Goal: Task Accomplishment & Management: Manage account settings

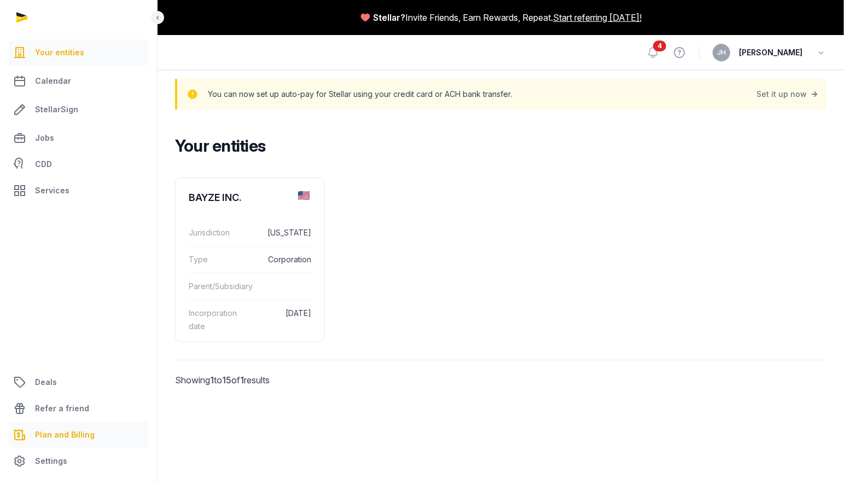
click at [66, 439] on span "Plan and Billing" at bounding box center [65, 434] width 60 height 13
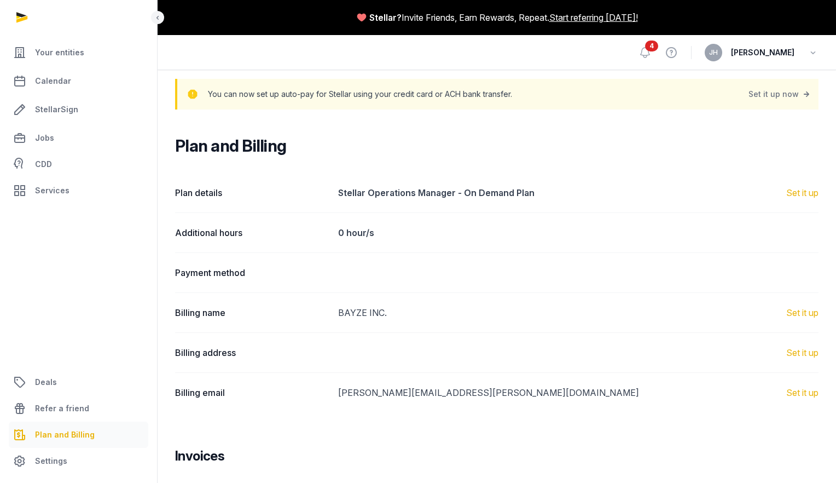
click at [30, 19] on div at bounding box center [79, 17] width 158 height 35
click at [19, 15] on div at bounding box center [79, 17] width 158 height 35
click at [48, 49] on span "Your entities" at bounding box center [59, 52] width 49 height 13
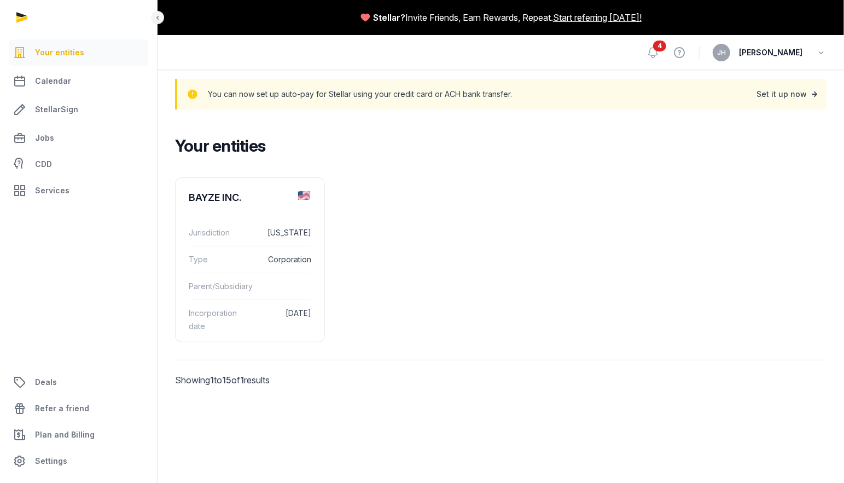
click at [788, 97] on div "Set it up now" at bounding box center [788, 93] width 63 height 15
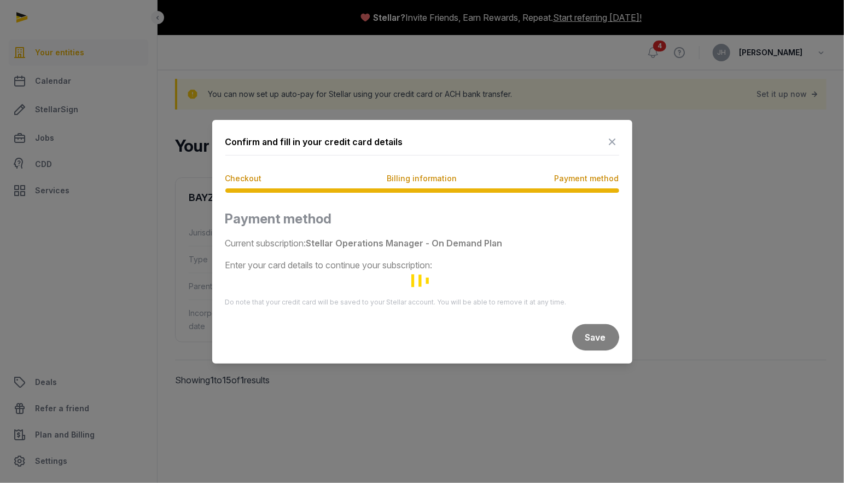
click at [614, 140] on icon at bounding box center [612, 142] width 13 height 18
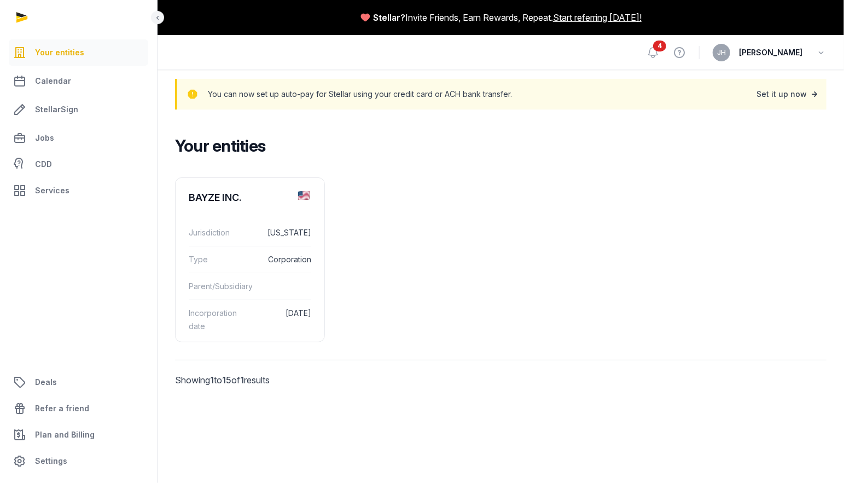
click at [779, 94] on div "Set it up now" at bounding box center [788, 93] width 63 height 15
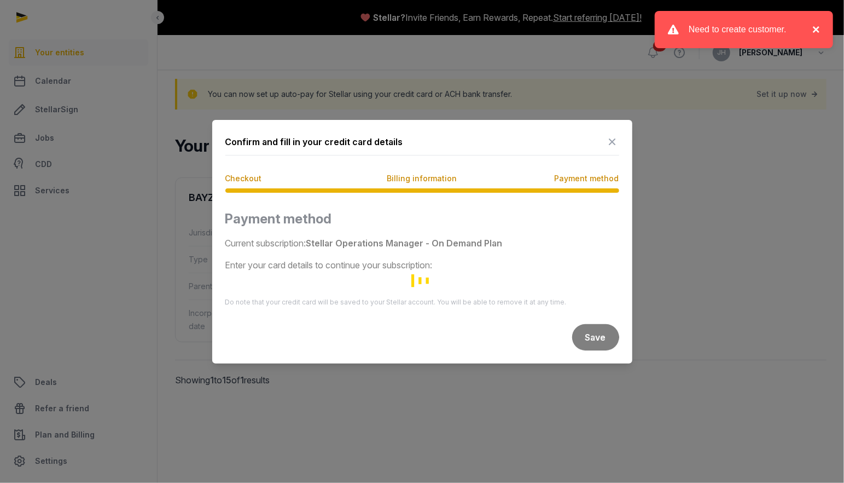
click at [818, 27] on button "×" at bounding box center [813, 29] width 13 height 13
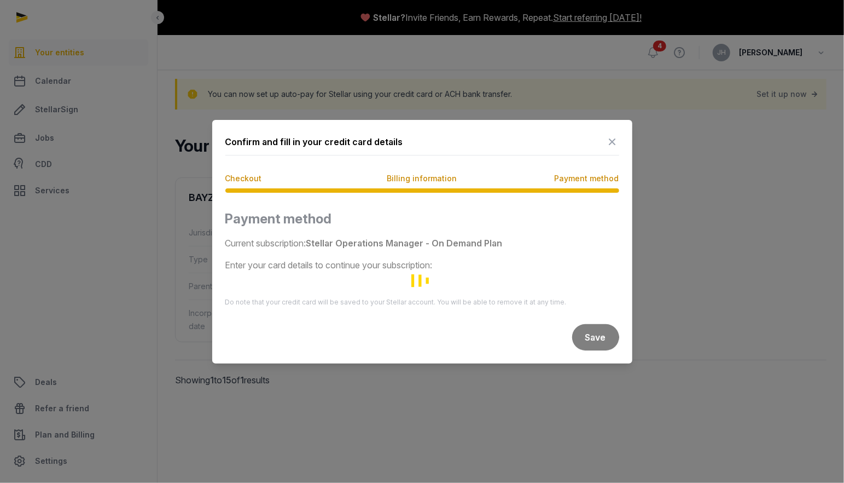
click at [614, 143] on icon at bounding box center [612, 142] width 13 height 18
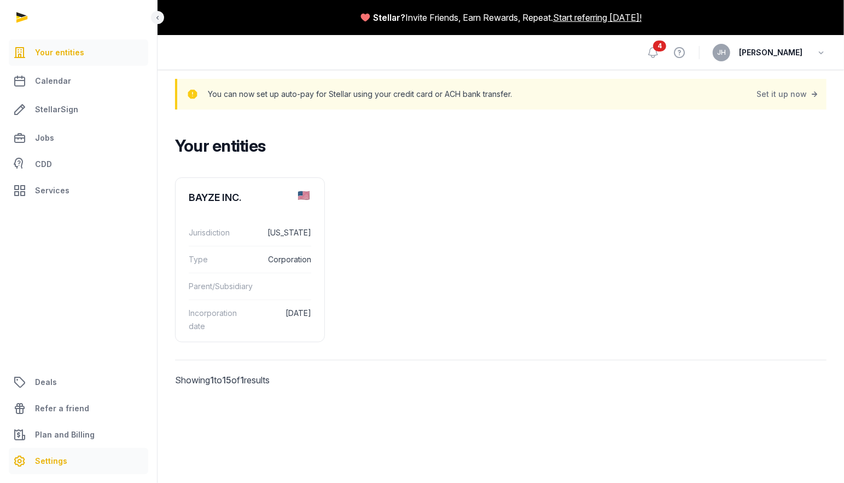
click at [45, 462] on span "Settings" at bounding box center [51, 460] width 32 height 13
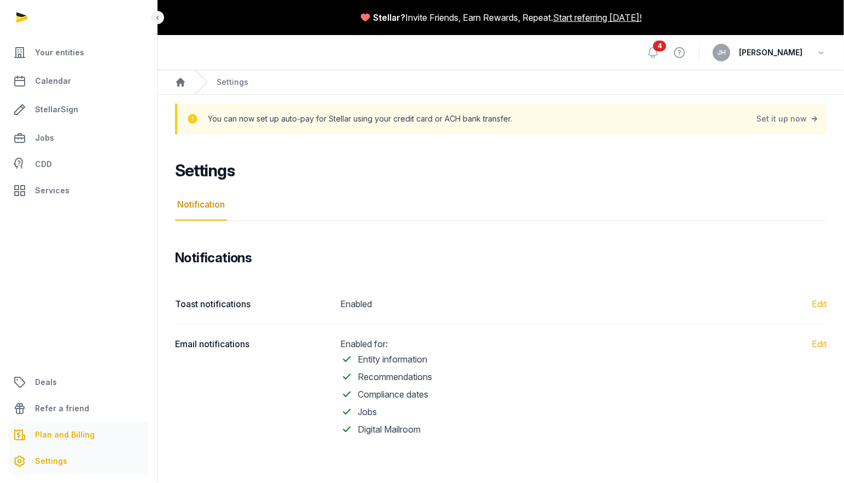
click at [62, 430] on span "Plan and Billing" at bounding box center [65, 434] width 60 height 13
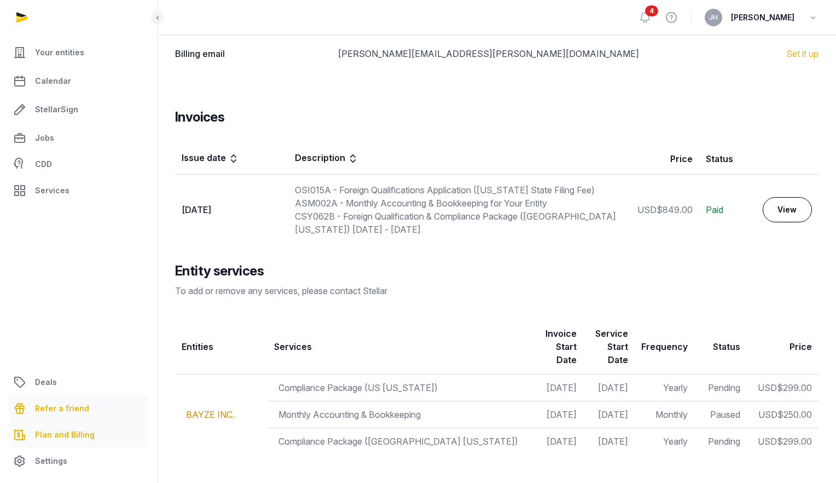
scroll to position [352, 0]
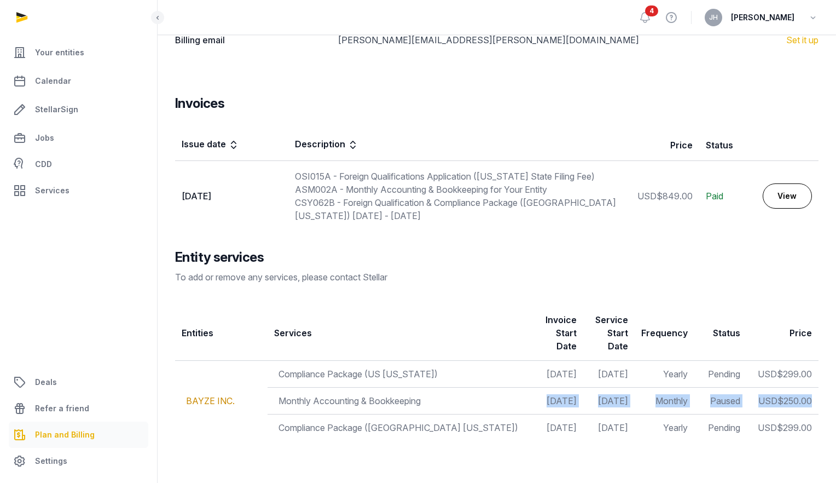
drag, startPoint x: 811, startPoint y: 399, endPoint x: 498, endPoint y: 397, distance: 312.5
click at [498, 397] on tr "Monthly Accounting & Bookkeeping [DATE] [DATE] Monthly Paused USD $250.00" at bounding box center [496, 400] width 643 height 27
click at [811, 403] on span "$250.00" at bounding box center [795, 400] width 34 height 11
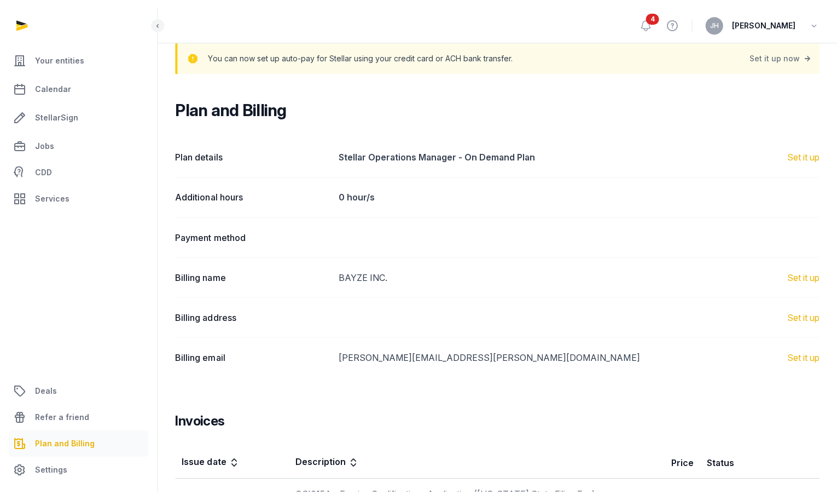
scroll to position [16, 0]
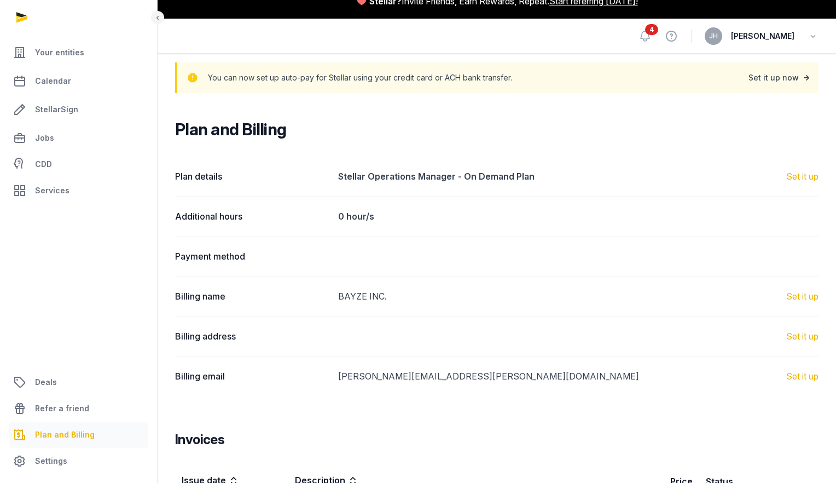
click at [783, 79] on div "Set it up now" at bounding box center [780, 77] width 63 height 15
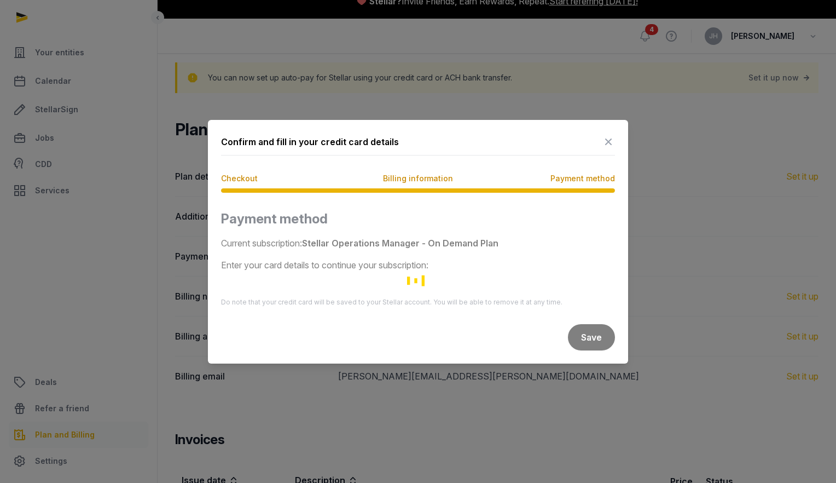
click at [556, 181] on span "Payment method" at bounding box center [582, 178] width 65 height 11
click at [421, 184] on div "Checkout Billing information Payment method" at bounding box center [418, 183] width 394 height 20
click at [254, 175] on span "Checkout" at bounding box center [239, 178] width 37 height 11
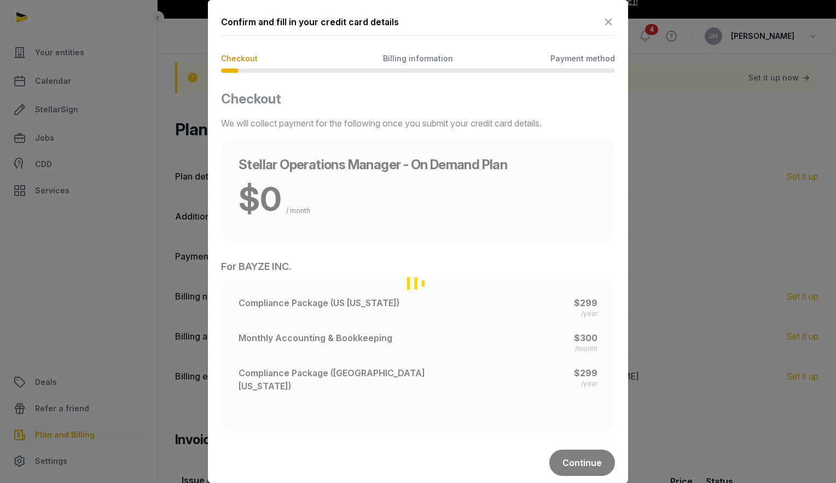
click at [583, 305] on div "Loading" at bounding box center [418, 282] width 394 height 385
click at [588, 445] on div "Loading" at bounding box center [418, 282] width 394 height 385
click at [588, 451] on div "Loading" at bounding box center [418, 282] width 394 height 385
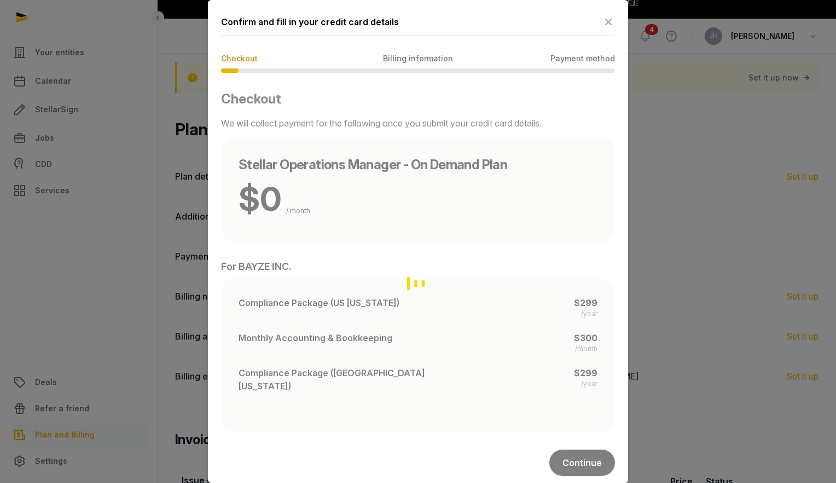
click at [588, 451] on div "Loading" at bounding box center [418, 282] width 394 height 385
drag, startPoint x: 588, startPoint y: 451, endPoint x: 577, endPoint y: 454, distance: 10.8
click at [577, 454] on div "Loading" at bounding box center [418, 282] width 394 height 385
click at [581, 444] on div "Loading" at bounding box center [418, 282] width 394 height 385
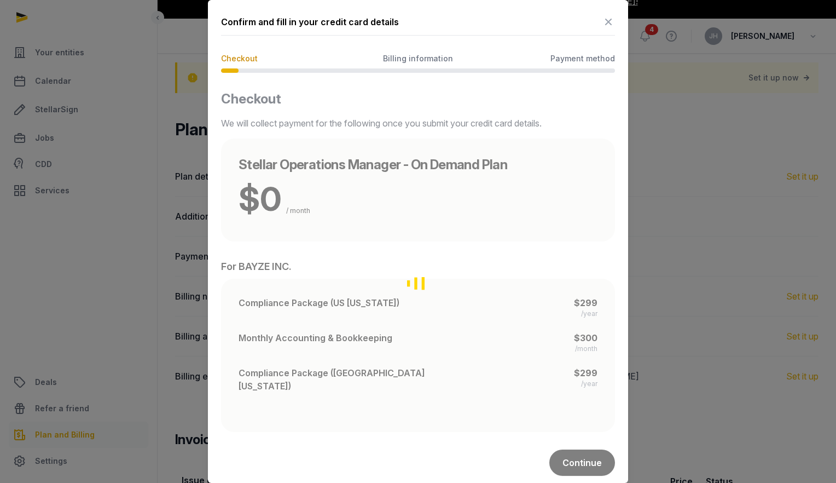
click at [581, 444] on div "Loading" at bounding box center [418, 282] width 394 height 385
click at [607, 29] on icon at bounding box center [608, 22] width 13 height 18
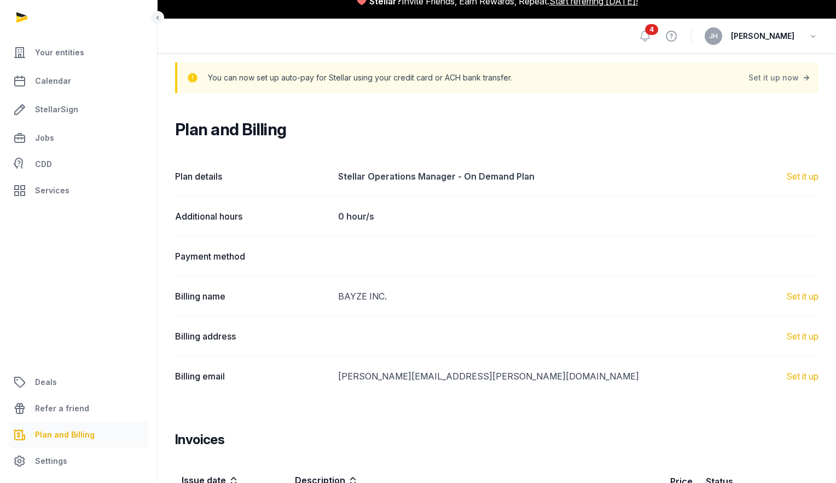
click at [65, 435] on span "Plan and Billing" at bounding box center [65, 434] width 60 height 13
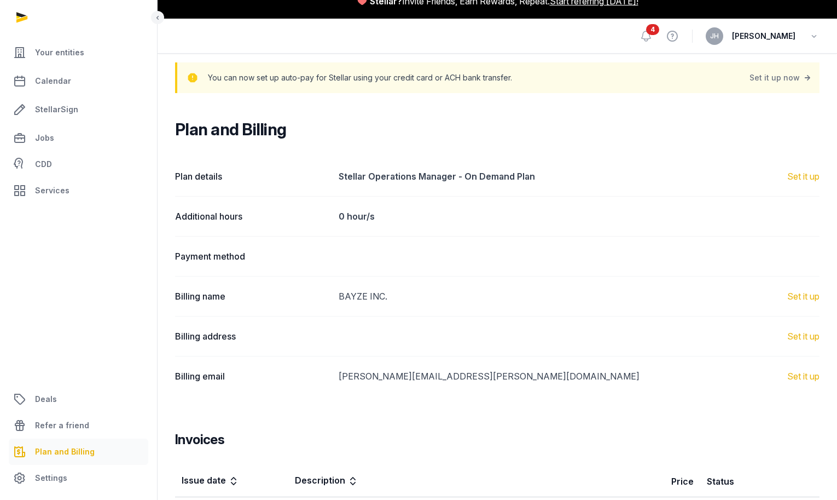
click at [804, 185] on div "Plan details Stellar Operations Manager - On Demand Plan Set it up" at bounding box center [497, 175] width 645 height 39
click at [802, 178] on div "Set it up" at bounding box center [803, 176] width 32 height 13
click at [799, 295] on link "Set it up" at bounding box center [803, 295] width 32 height 13
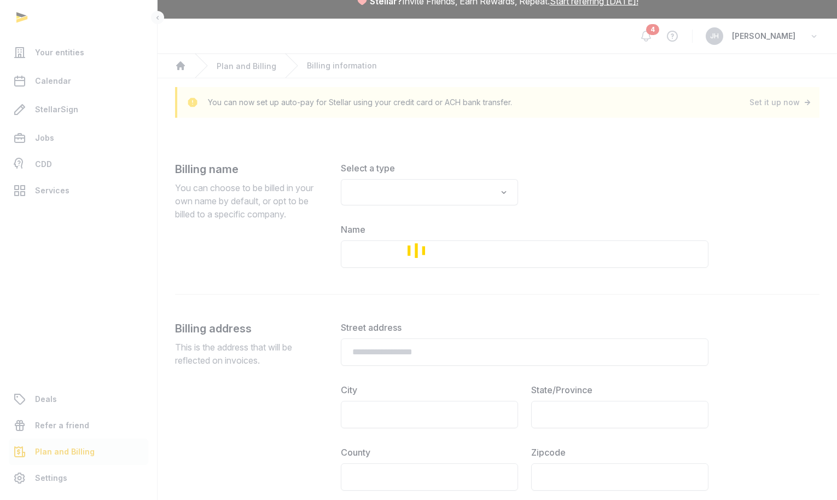
type input "**********"
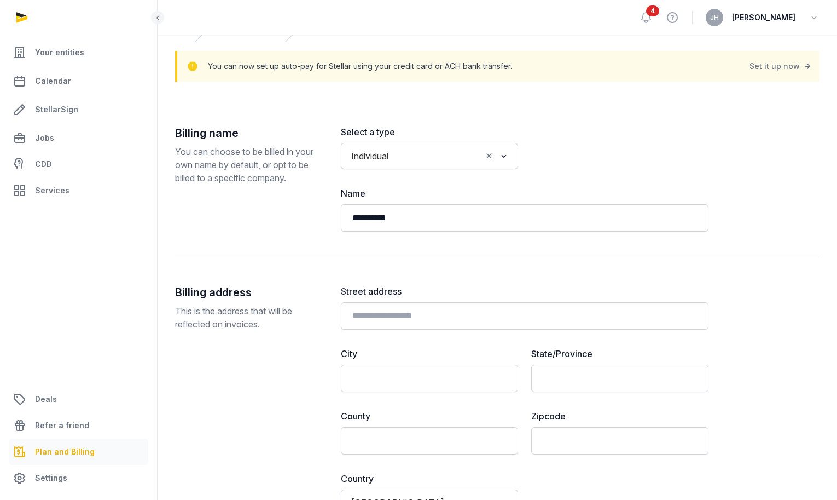
scroll to position [9, 0]
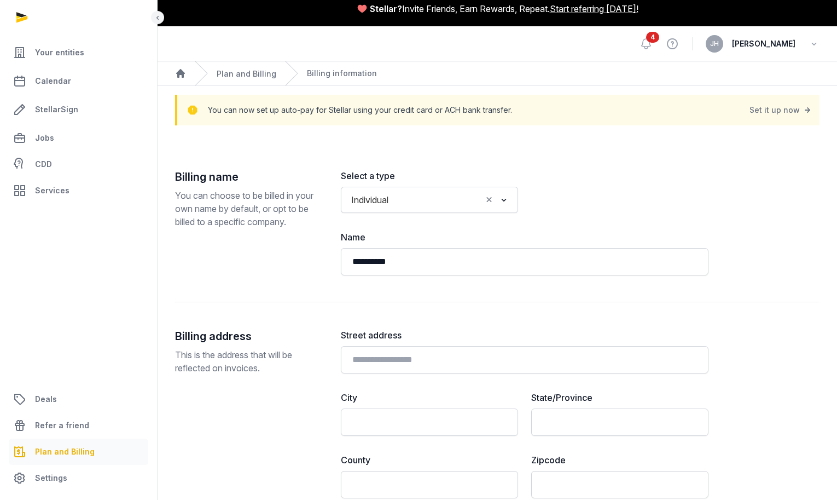
click at [493, 206] on button "Clear Selected" at bounding box center [489, 199] width 10 height 15
click at [508, 201] on icon "Search for option" at bounding box center [503, 199] width 11 height 13
click at [504, 198] on icon "Search for option" at bounding box center [503, 199] width 11 height 13
click at [417, 242] on li "Company" at bounding box center [429, 239] width 176 height 16
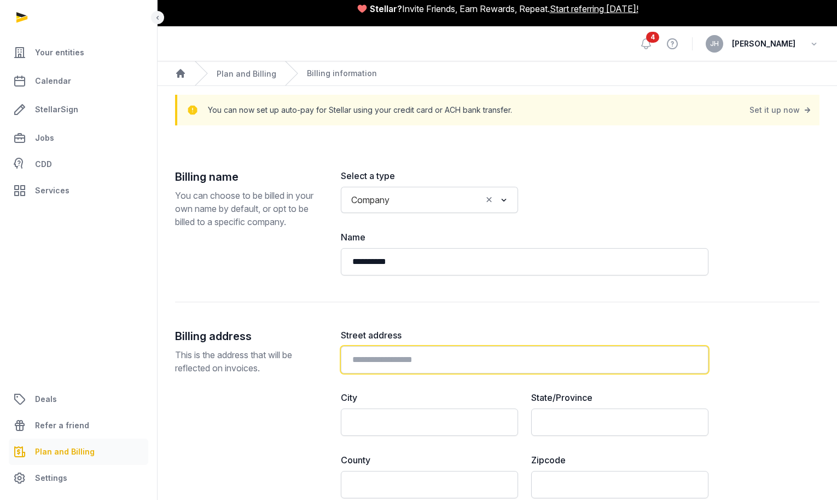
click at [449, 360] on input "text" at bounding box center [525, 359] width 368 height 27
type input "**********"
type input "********"
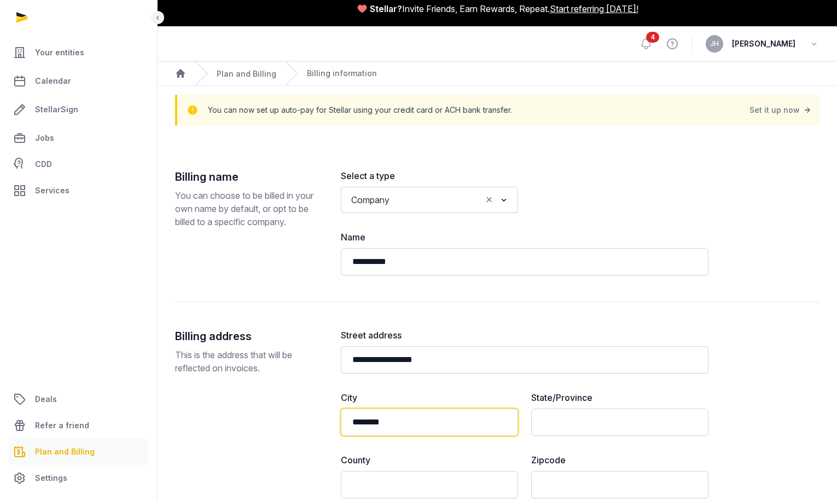
type input "******"
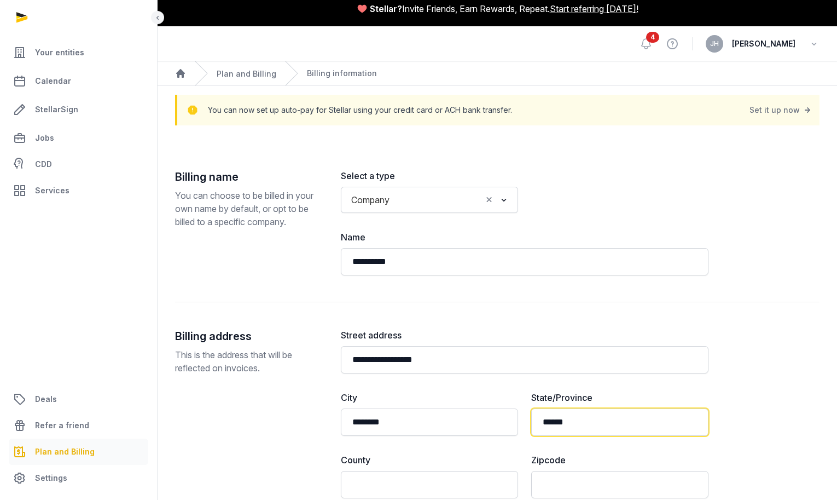
type input "******"
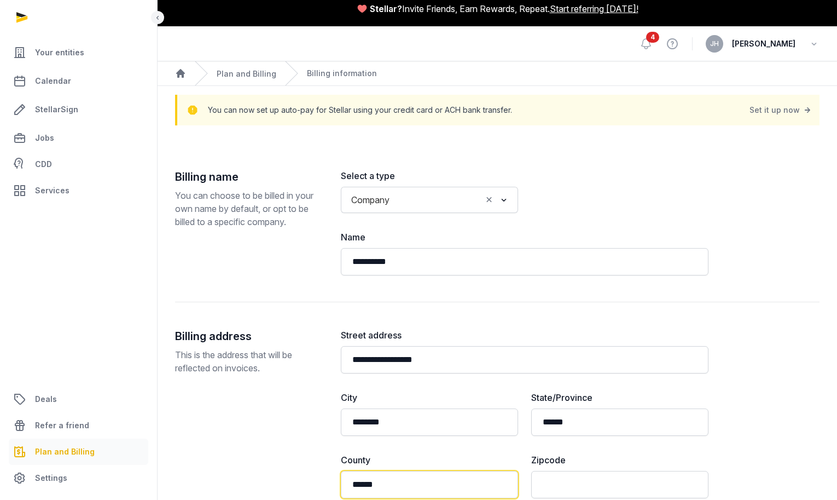
type input "*****"
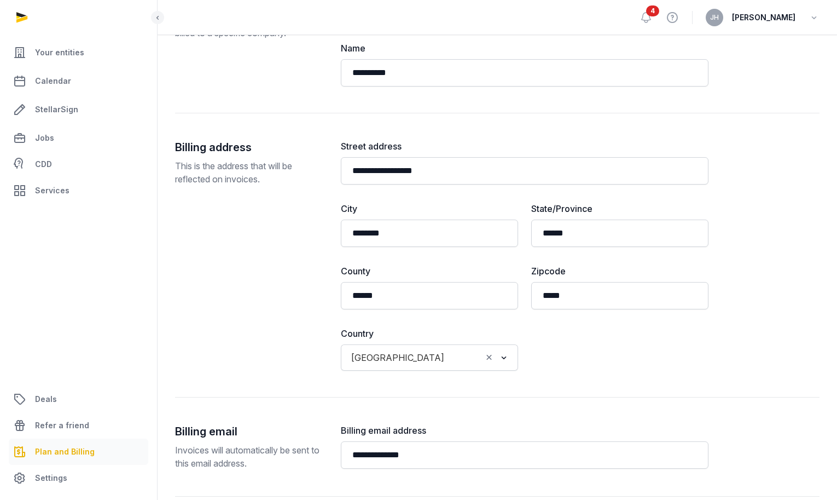
scroll to position [254, 0]
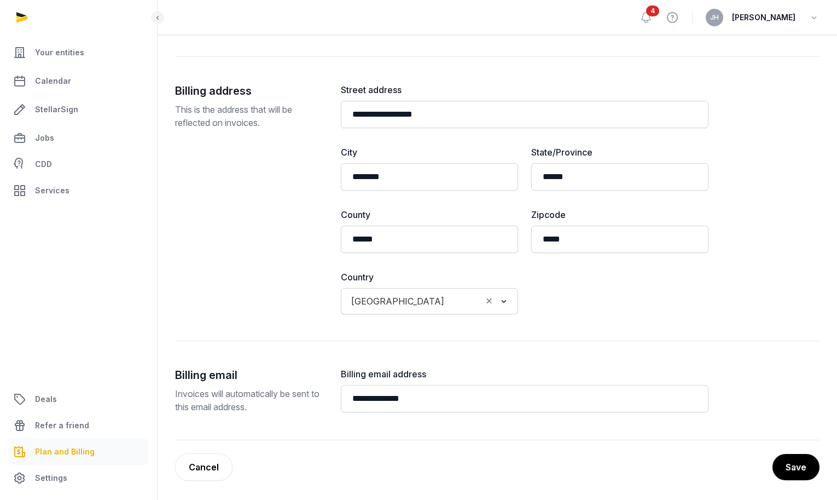
drag, startPoint x: 745, startPoint y: 472, endPoint x: 730, endPoint y: 477, distance: 15.1
click at [730, 477] on div "Save Cancel" at bounding box center [497, 466] width 645 height 27
click at [776, 464] on button "Save" at bounding box center [796, 466] width 48 height 27
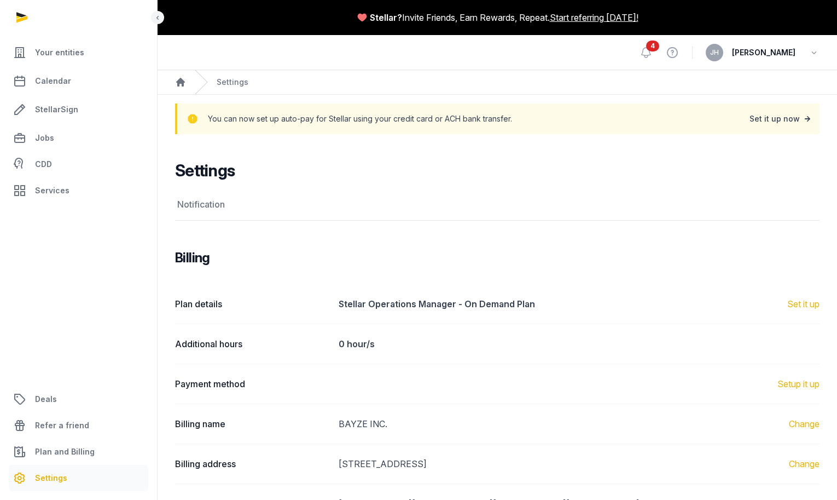
click at [775, 118] on div "Set it up now" at bounding box center [781, 118] width 63 height 15
